Goal: Navigation & Orientation: Find specific page/section

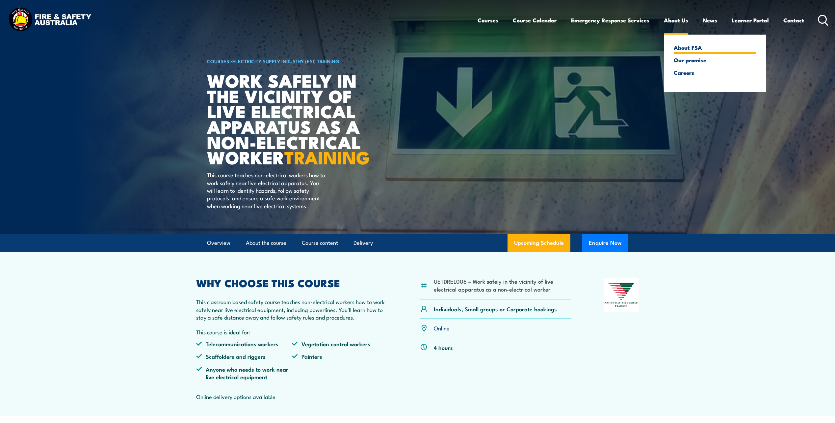
click at [686, 46] on link "About FSA" at bounding box center [715, 47] width 82 height 6
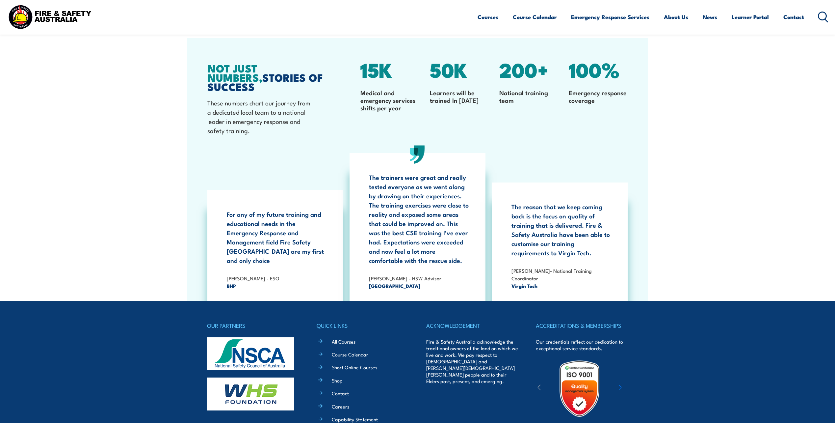
scroll to position [2013, 0]
